Goal: Check status: Check status

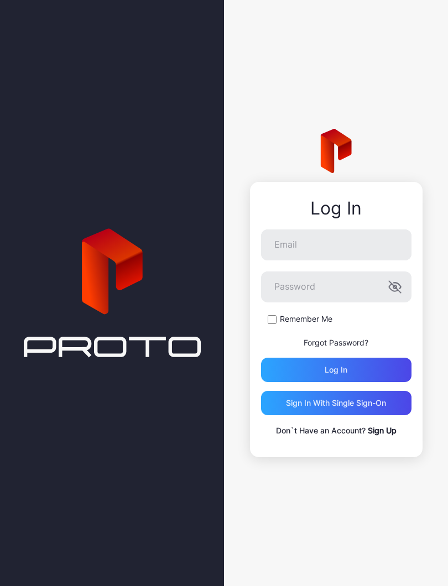
click at [283, 372] on div "Log in" at bounding box center [336, 370] width 150 height 24
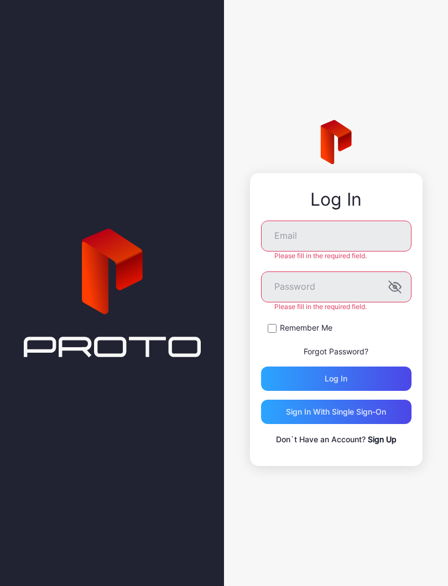
click at [281, 381] on div "Log in" at bounding box center [336, 379] width 150 height 24
click at [302, 381] on div "Log in" at bounding box center [336, 379] width 150 height 24
click at [291, 239] on input "Email" at bounding box center [336, 236] width 150 height 31
type input "**********"
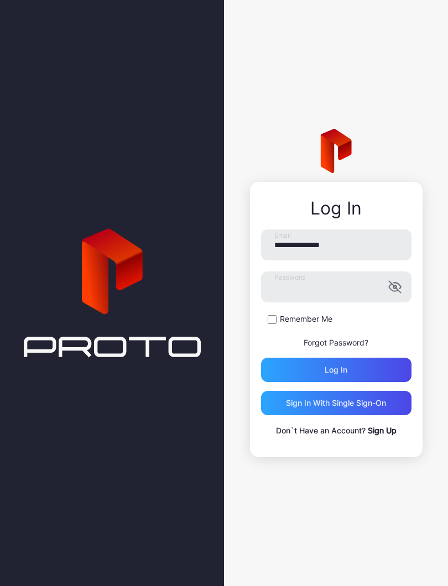
click at [298, 373] on div "Log in" at bounding box center [336, 370] width 150 height 24
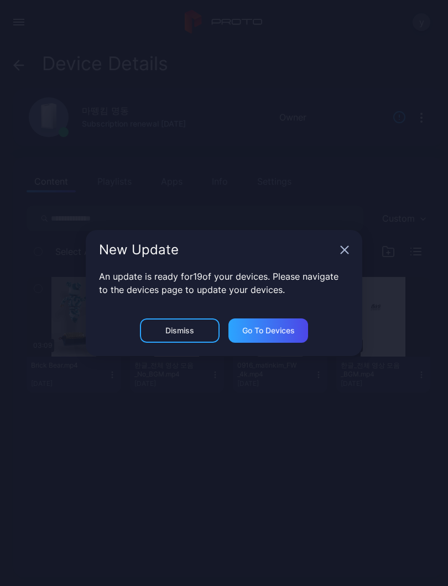
click at [345, 251] on icon "button" at bounding box center [344, 250] width 7 height 7
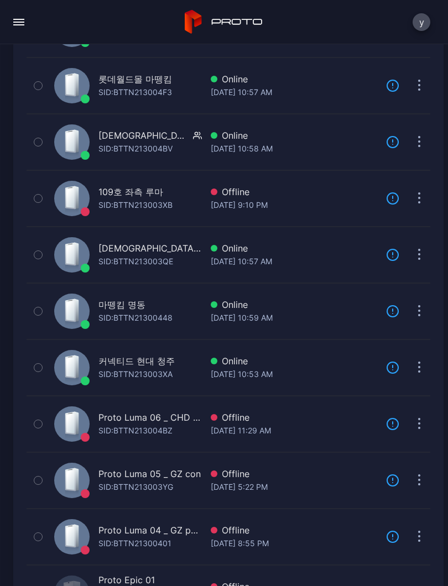
scroll to position [299, 0]
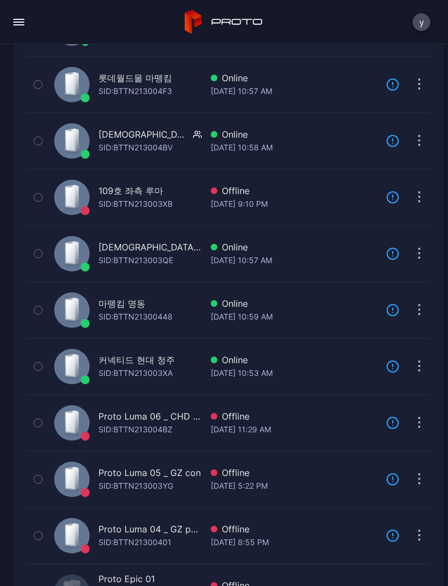
click at [113, 307] on div "마뗑킴 명동" at bounding box center [121, 303] width 47 height 13
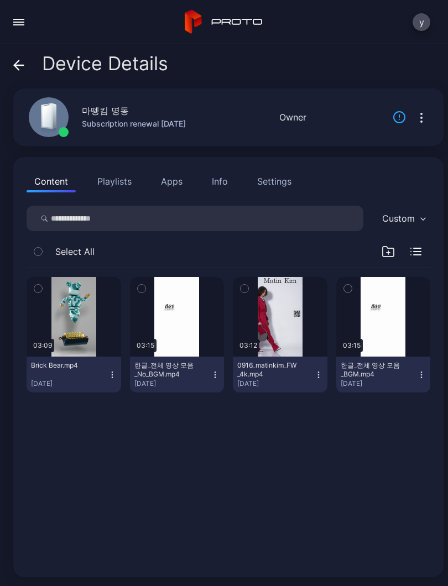
click at [266, 337] on button "button" at bounding box center [280, 317] width 95 height 80
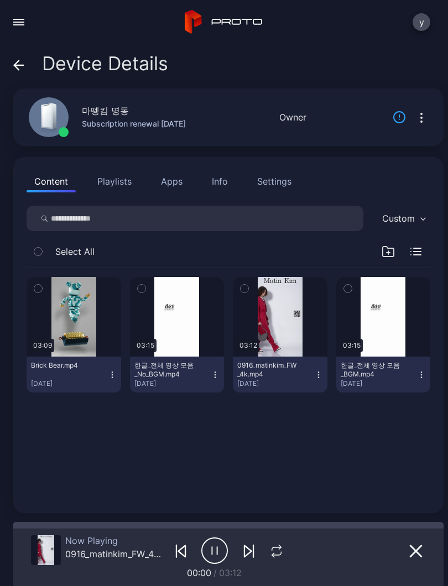
click at [0, 0] on div "button" at bounding box center [0, 0] width 0 height 0
click at [218, 555] on icon "button" at bounding box center [214, 551] width 27 height 28
click at [214, 553] on icon "button" at bounding box center [214, 551] width 27 height 28
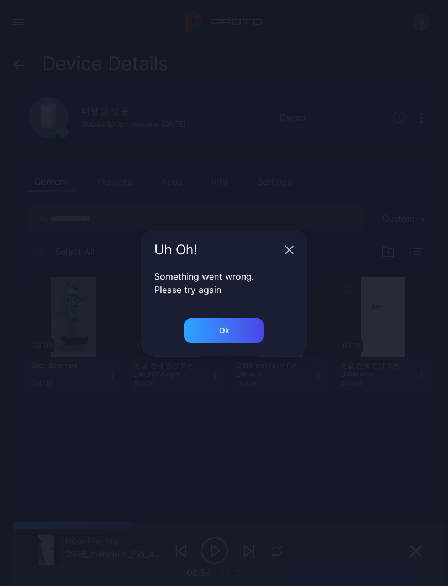
click at [290, 253] on icon "button" at bounding box center [289, 250] width 9 height 9
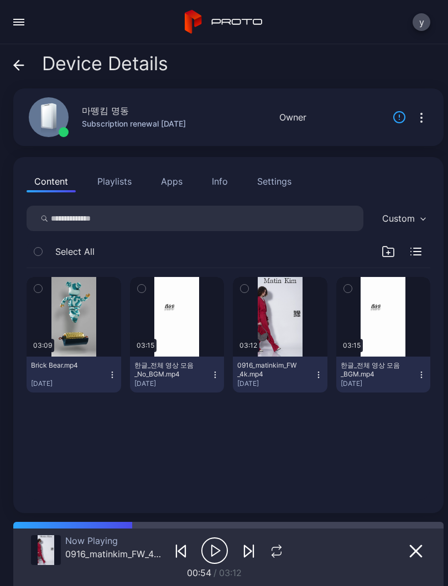
click at [279, 335] on button "button" at bounding box center [280, 317] width 95 height 80
click at [278, 555] on icon "button" at bounding box center [276, 553] width 9 height 3
click at [280, 553] on icon "button" at bounding box center [276, 551] width 18 height 13
